Goal: Transaction & Acquisition: Purchase product/service

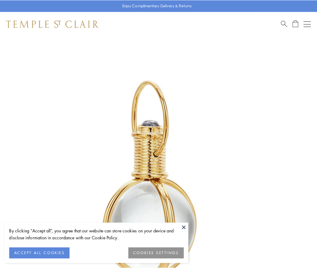
scroll to position [158, 0]
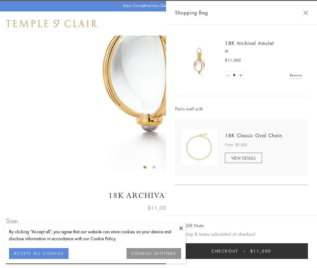
click at [241, 251] on button "Checkout $11,000" at bounding box center [241, 251] width 133 height 16
